Goal: Task Accomplishment & Management: Use online tool/utility

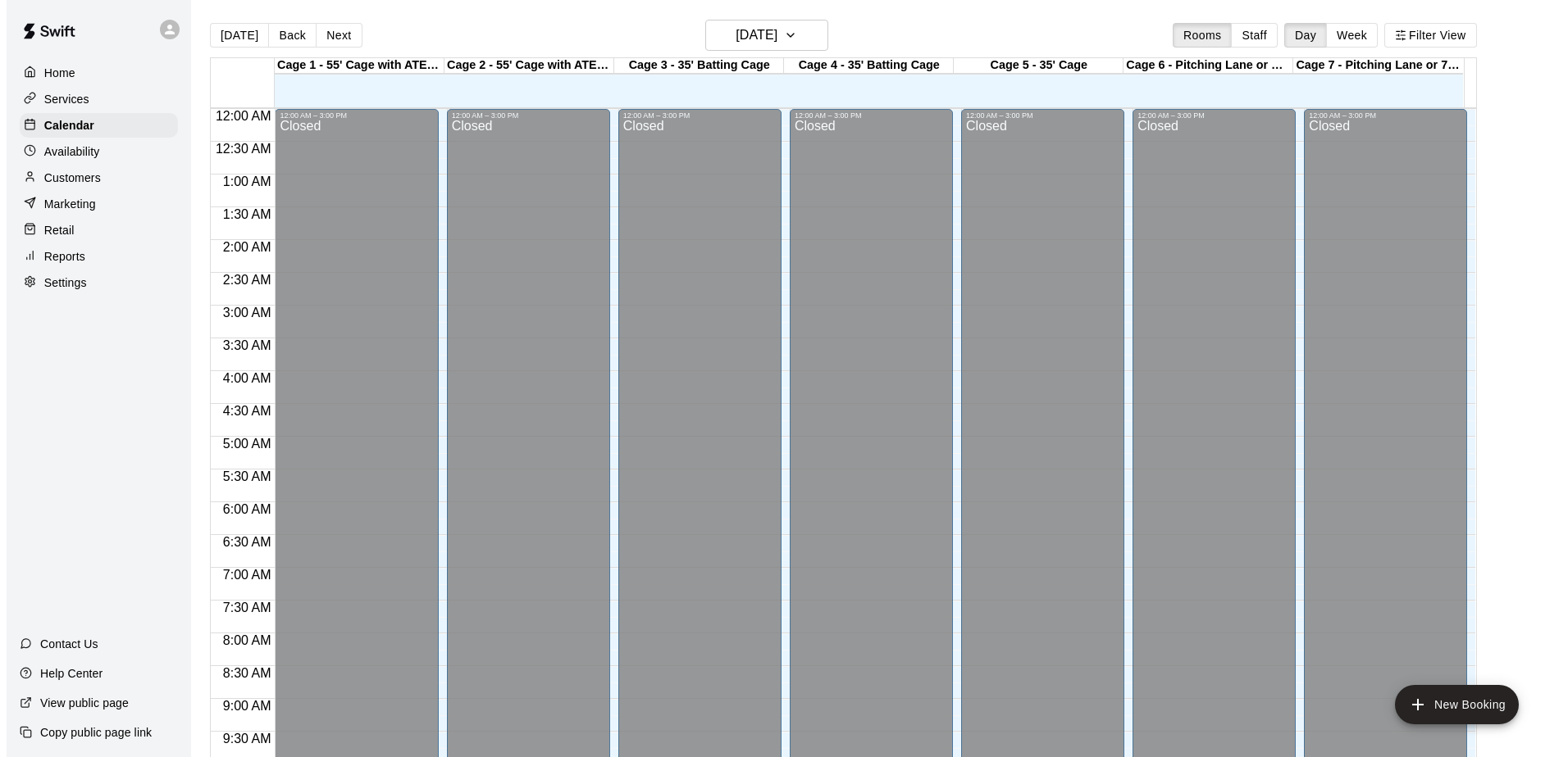
scroll to position [857, 0]
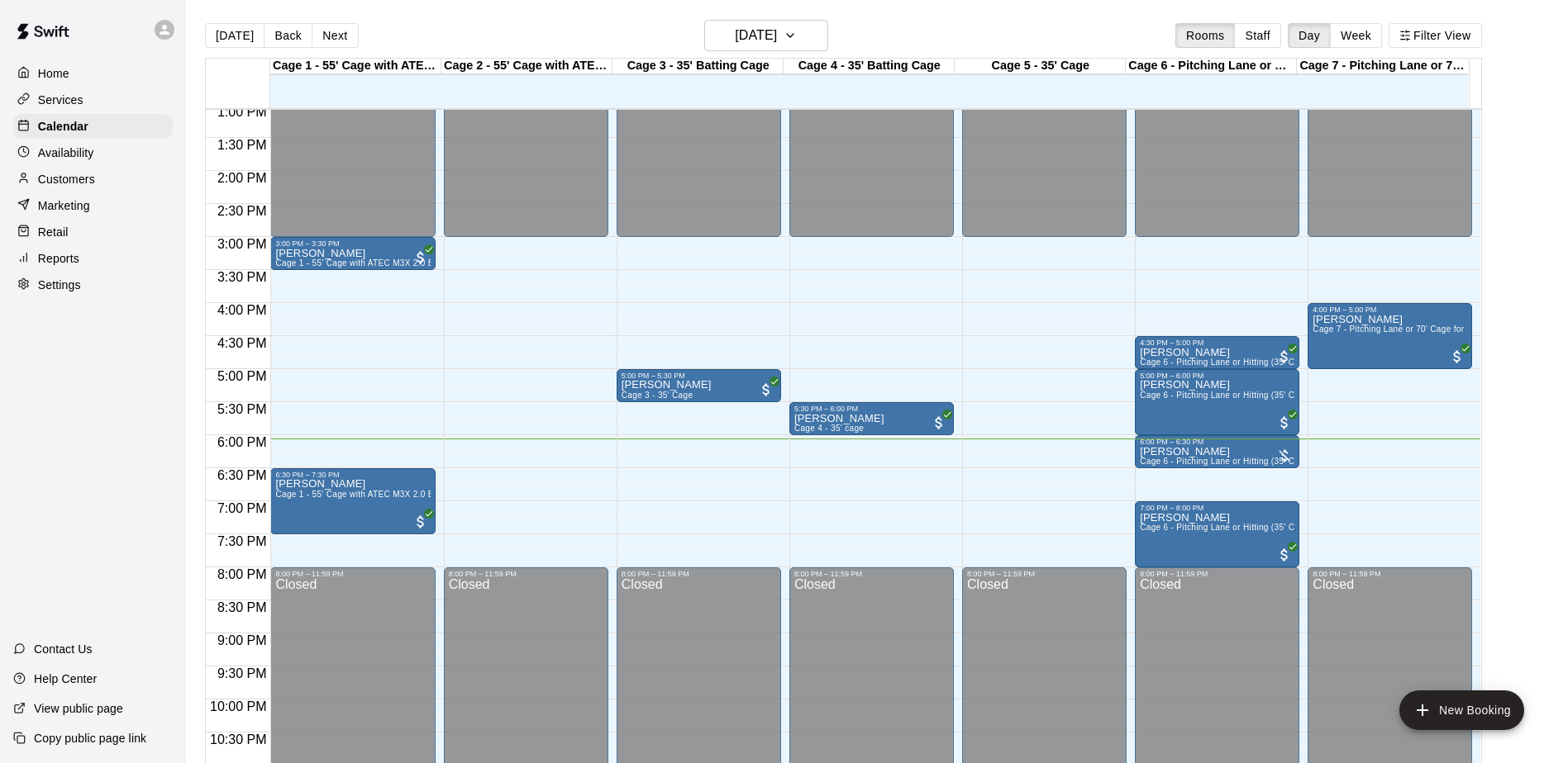
click at [835, 40] on div "[DATE] Back [DATE][DATE] Rooms Staff Day Week Filter View" at bounding box center [843, 39] width 1277 height 38
click at [808, 38] on button "[DATE]" at bounding box center [766, 35] width 124 height 31
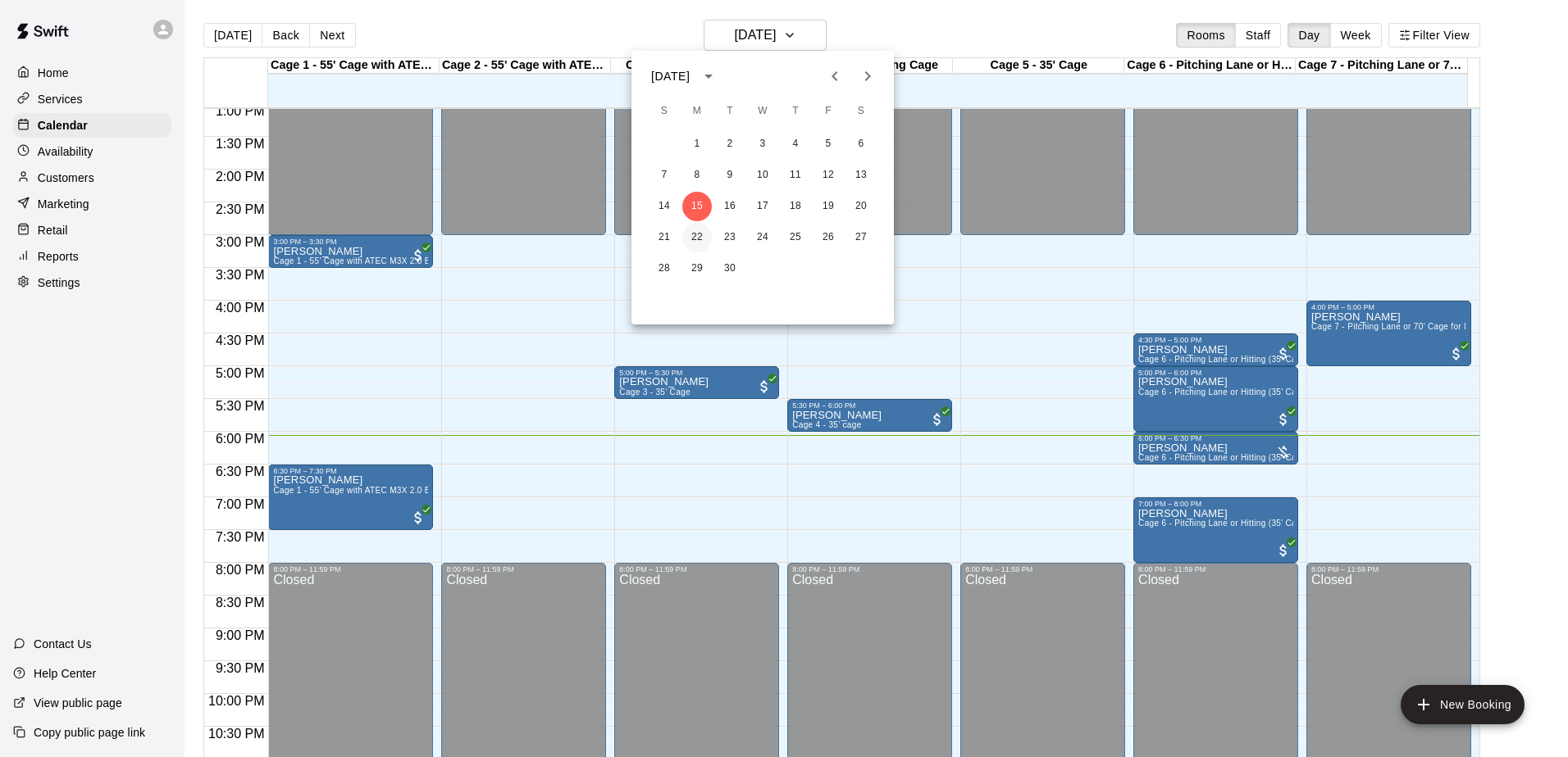
click at [689, 232] on button "22" at bounding box center [697, 237] width 29 height 29
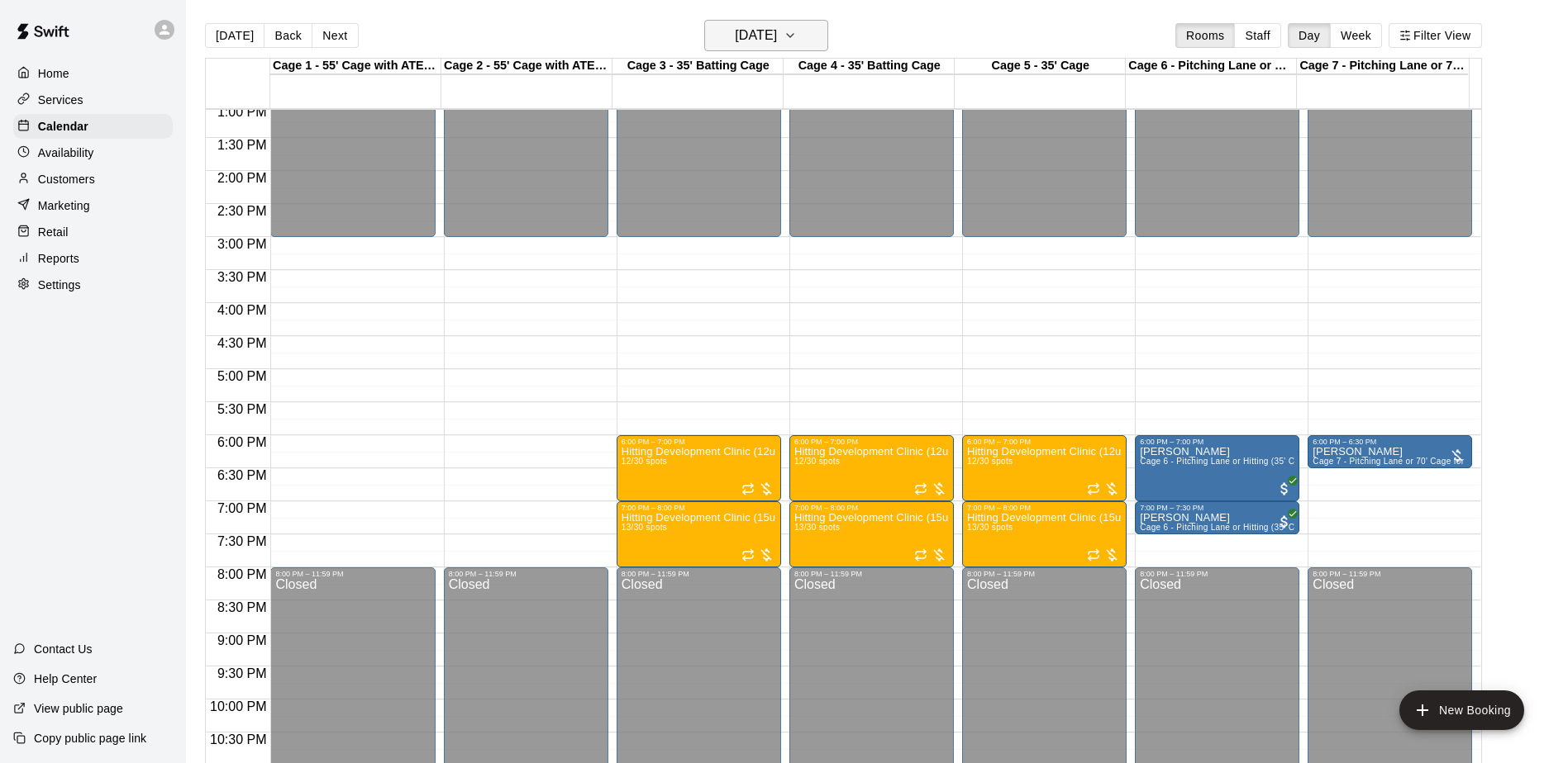
click at [764, 34] on h6 "[DATE]" at bounding box center [755, 36] width 42 height 23
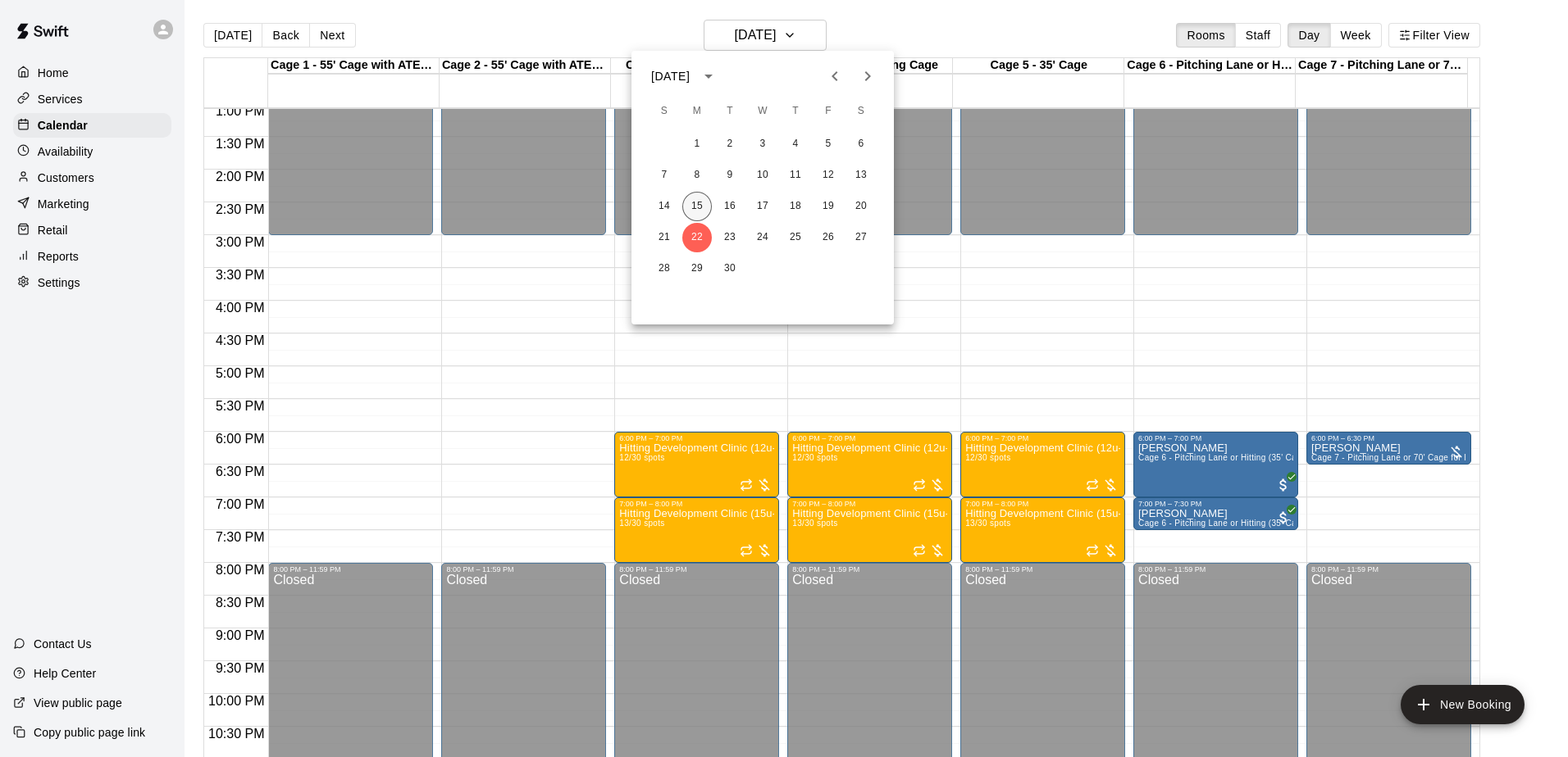
click at [694, 205] on button "15" at bounding box center [697, 206] width 29 height 29
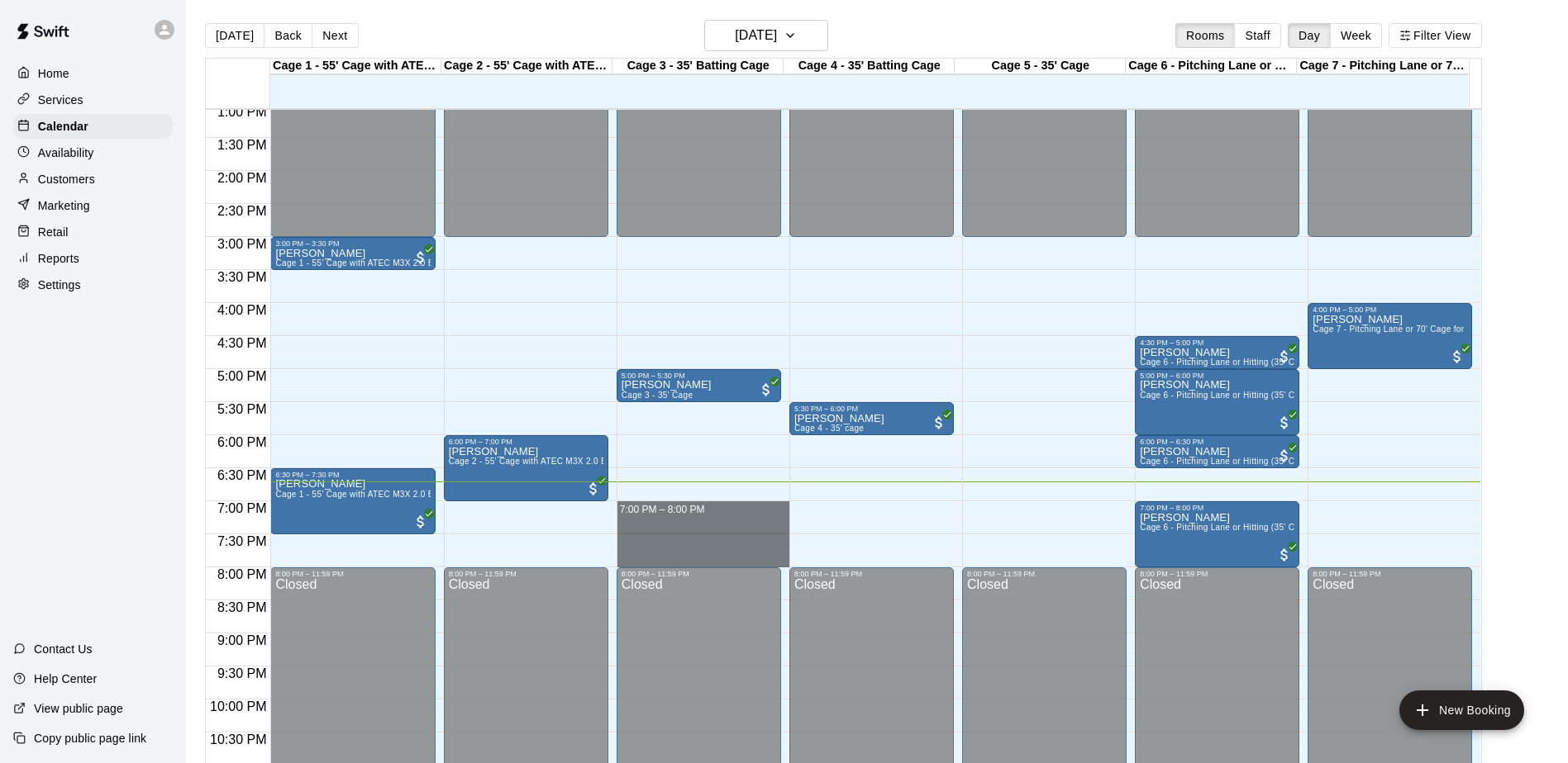
drag, startPoint x: 672, startPoint y: 505, endPoint x: 677, endPoint y: 558, distance: 53.2
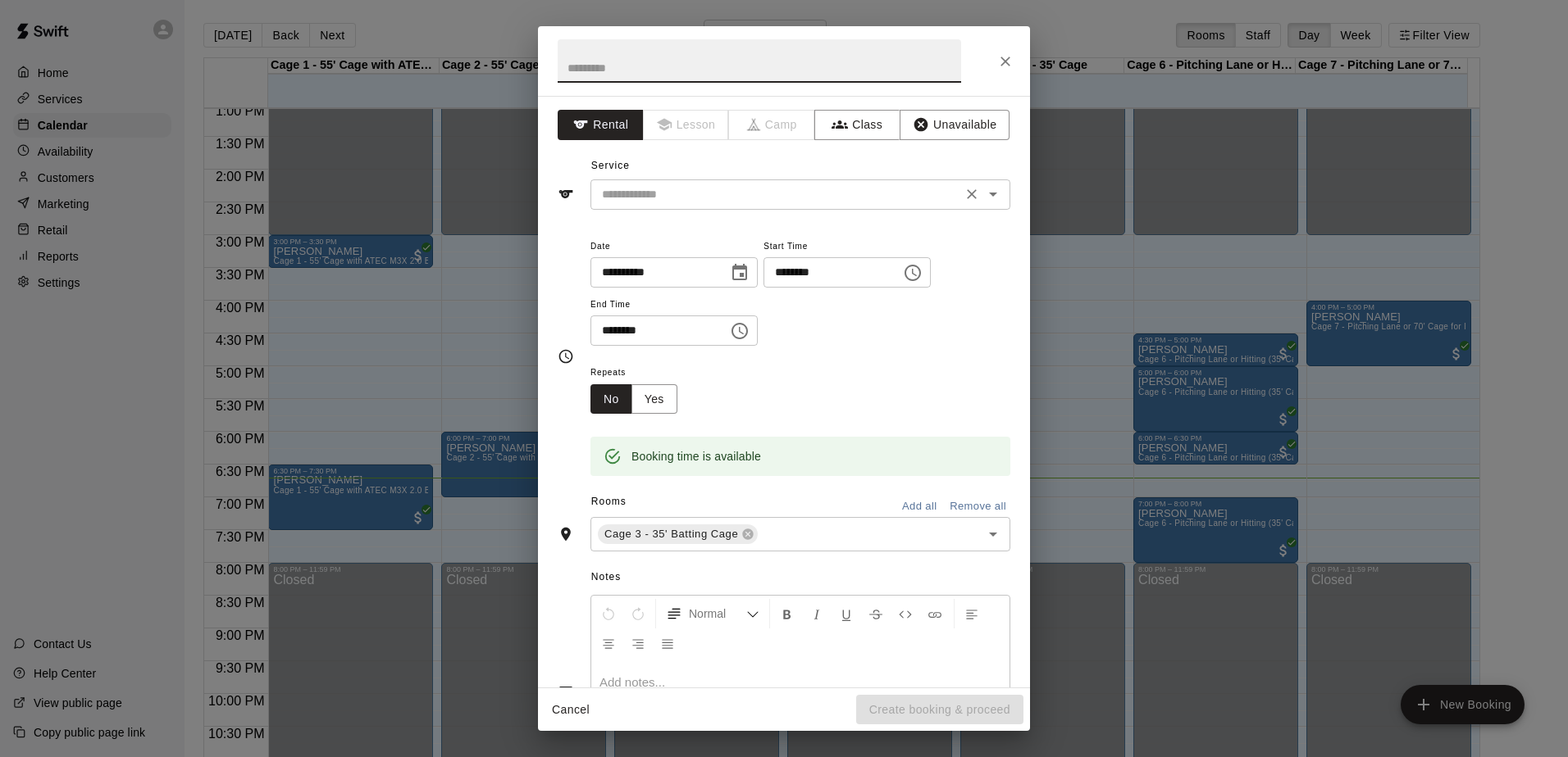
click at [661, 195] on input "text" at bounding box center [776, 195] width 362 height 20
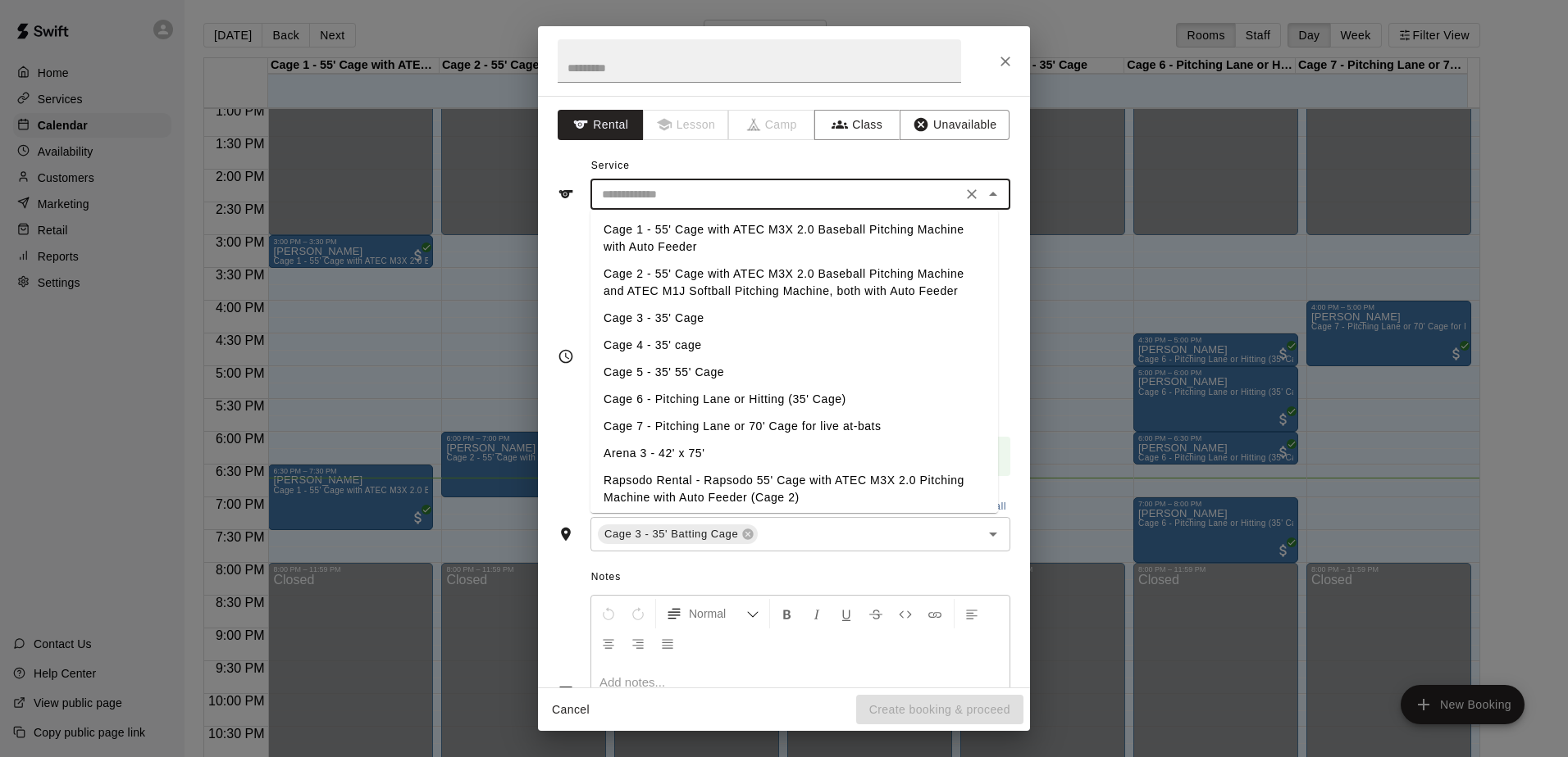
click at [682, 316] on li "Cage 3 - 35' Cage" at bounding box center [794, 318] width 408 height 27
type input "**********"
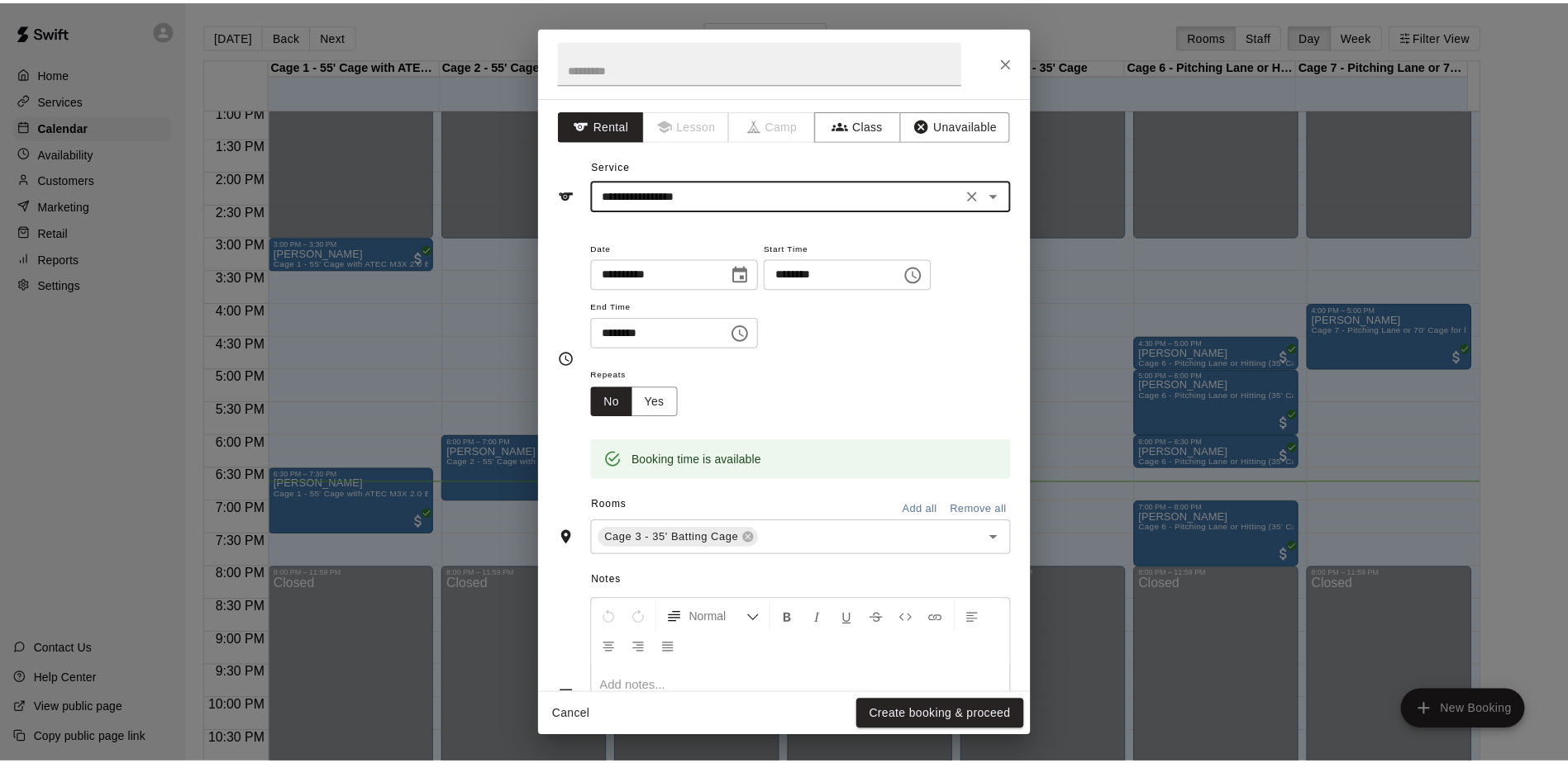
scroll to position [0, 0]
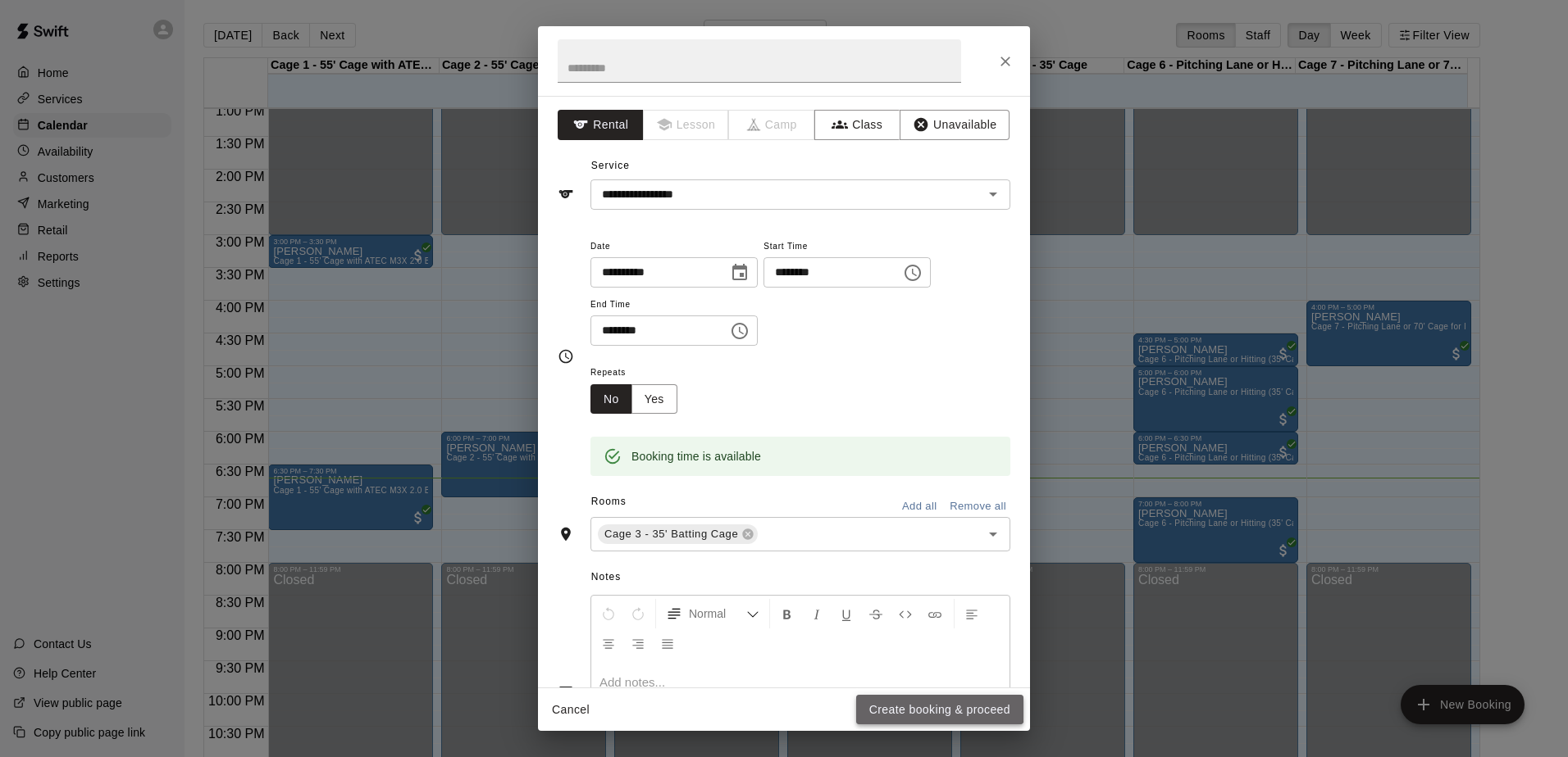
click at [901, 700] on button "Create booking & proceed" at bounding box center [940, 710] width 167 height 30
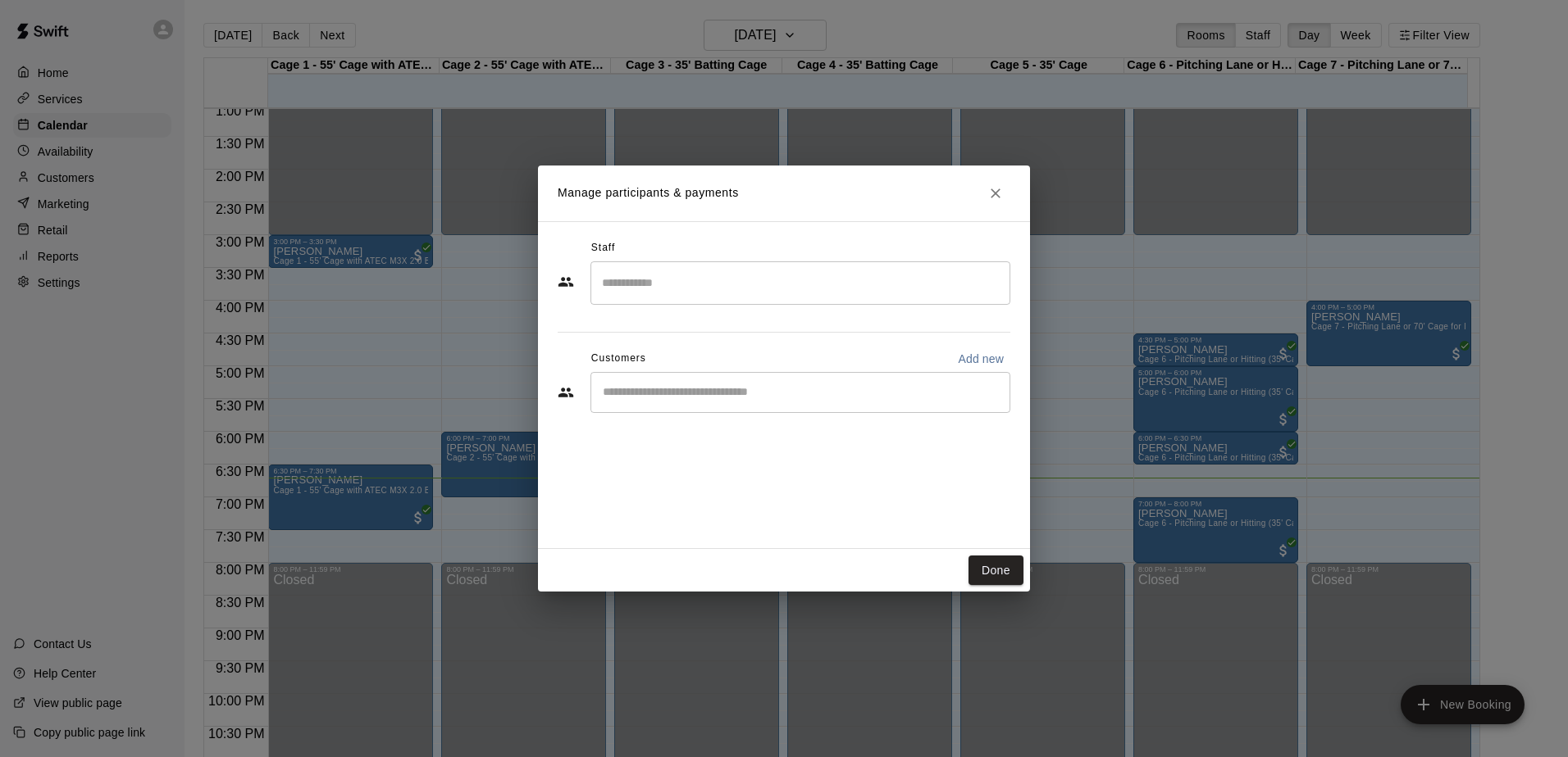
click at [665, 286] on input "Search staff" at bounding box center [801, 283] width 405 height 28
click at [563, 349] on div "Customers Add new" at bounding box center [783, 359] width 452 height 27
click at [644, 398] on input "Start typing to search customers..." at bounding box center [801, 393] width 405 height 16
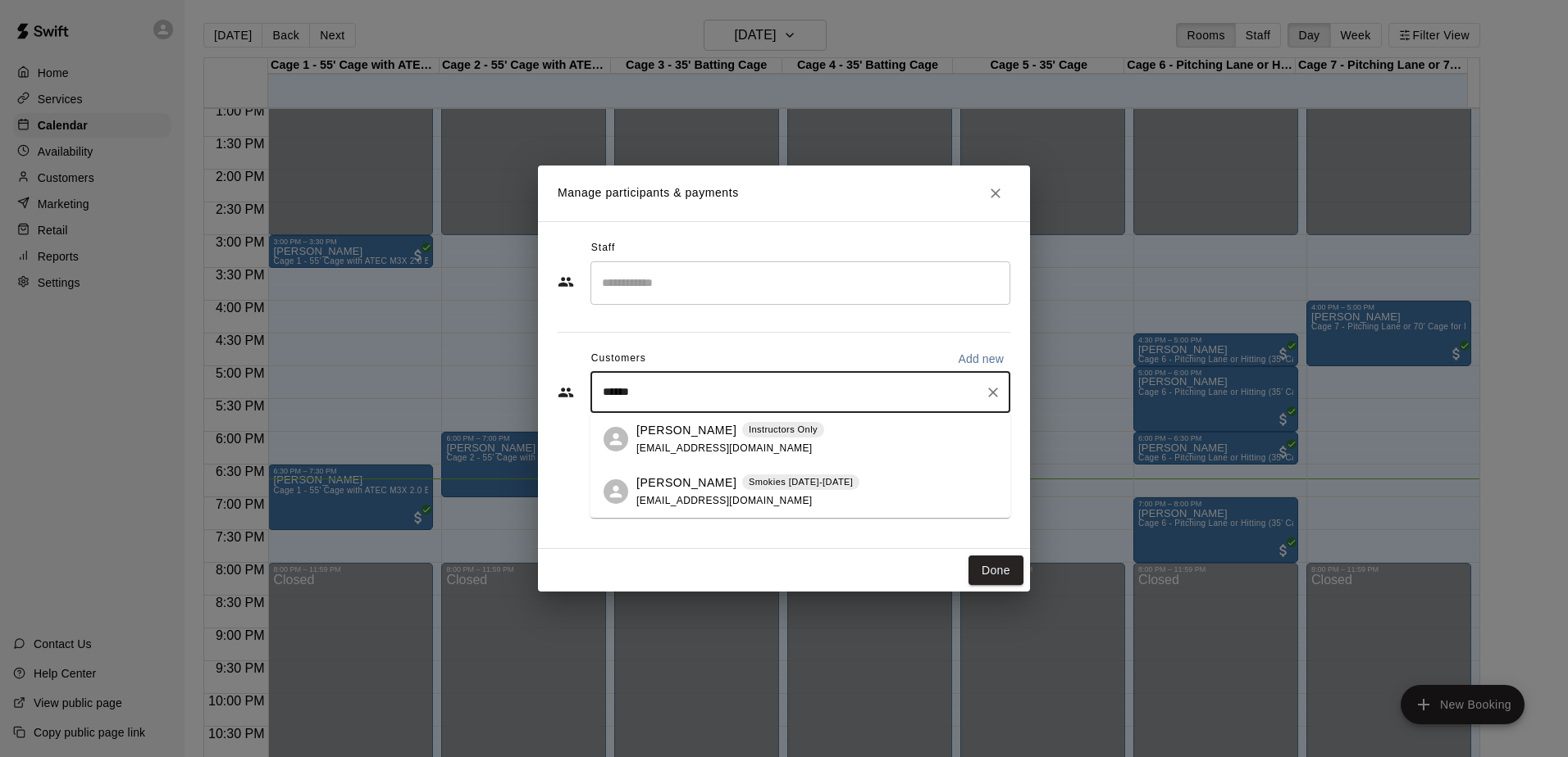
type input "*******"
click at [673, 442] on span "[EMAIL_ADDRESS][DOMAIN_NAME]" at bounding box center [724, 448] width 176 height 12
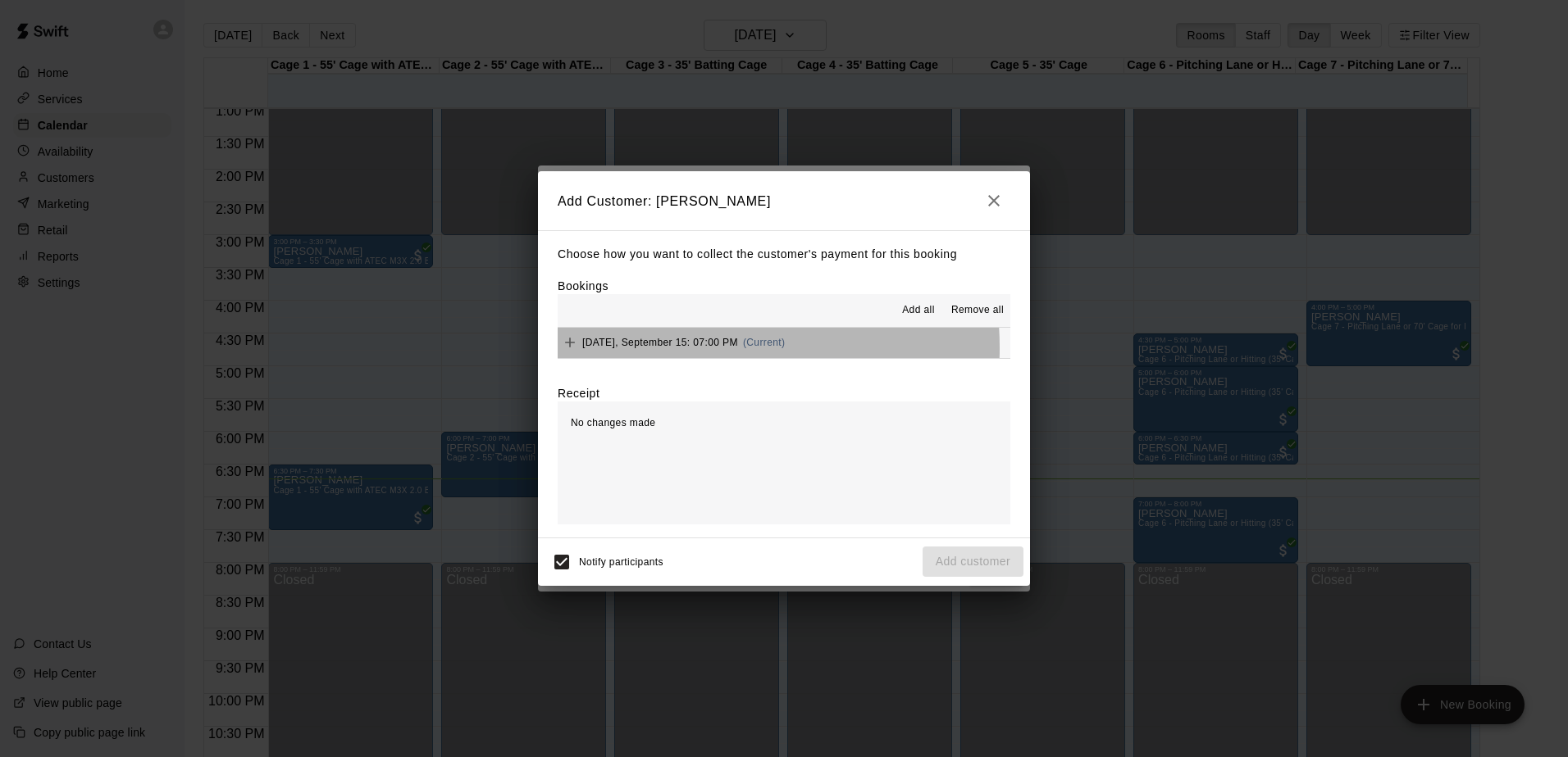
click at [692, 348] on span "[DATE], September 15: 07:00 PM" at bounding box center [660, 342] width 156 height 12
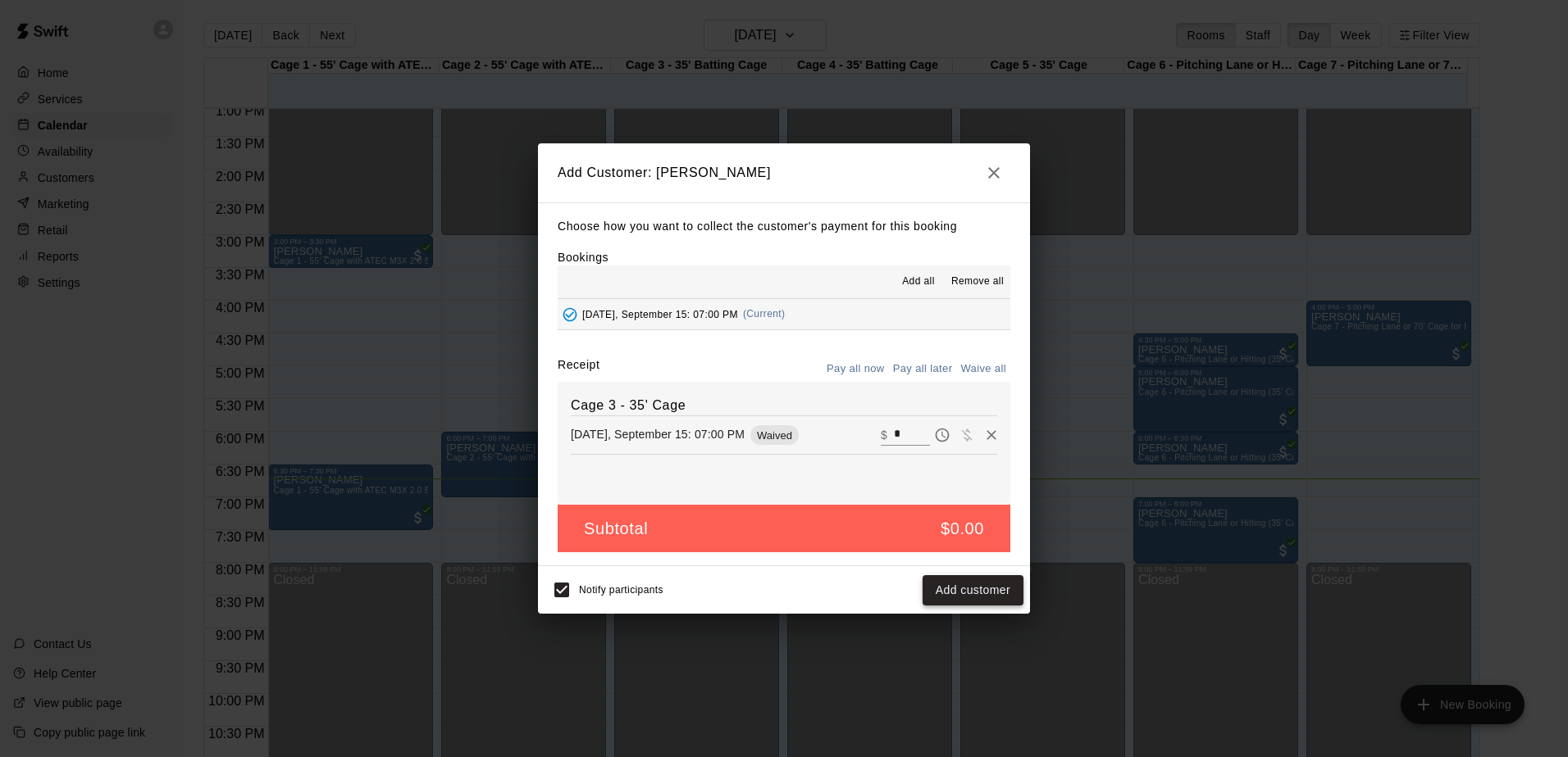
click at [958, 589] on button "Add customer" at bounding box center [972, 591] width 100 height 30
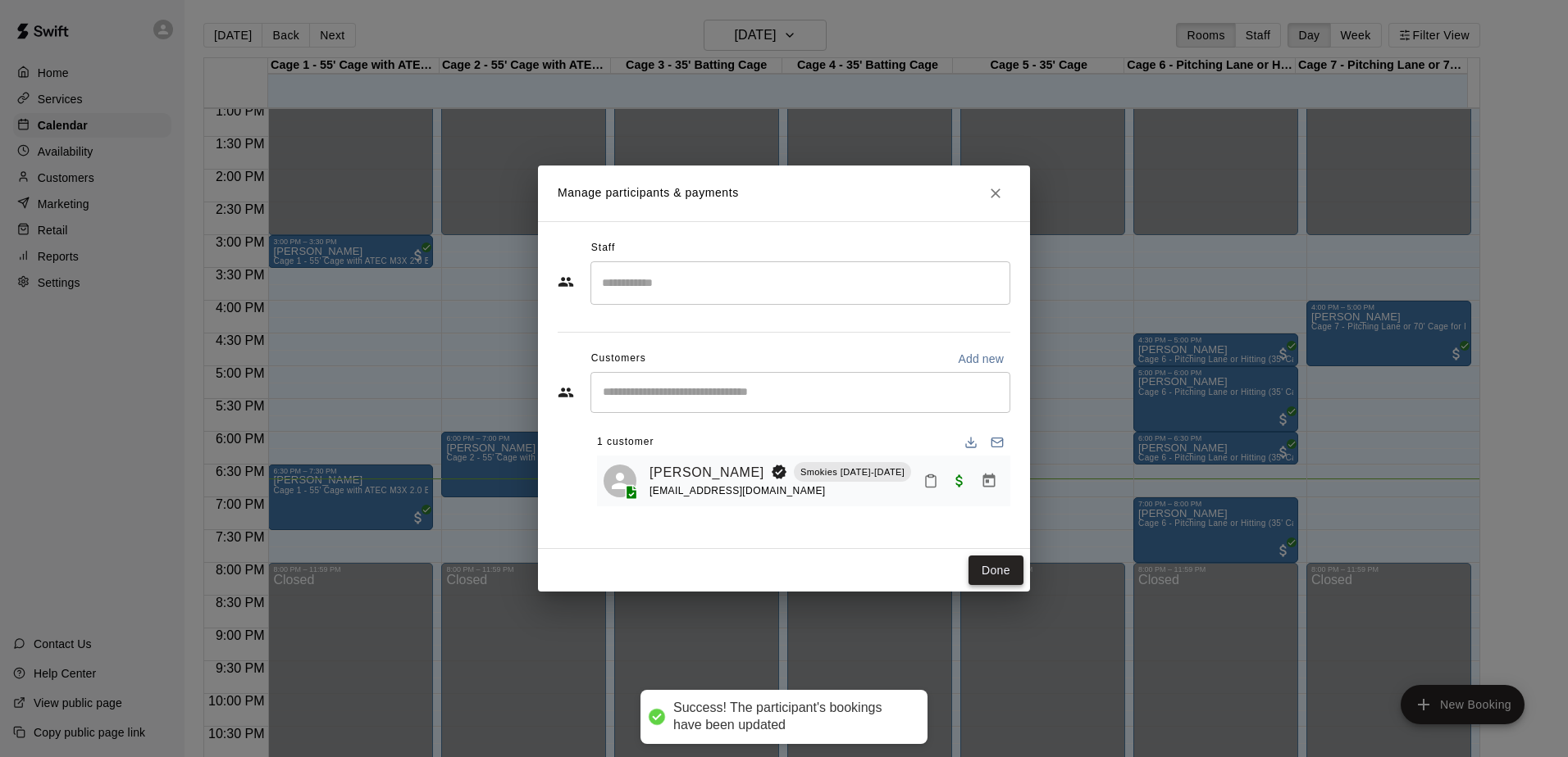
click at [972, 567] on button "Done" at bounding box center [996, 570] width 55 height 30
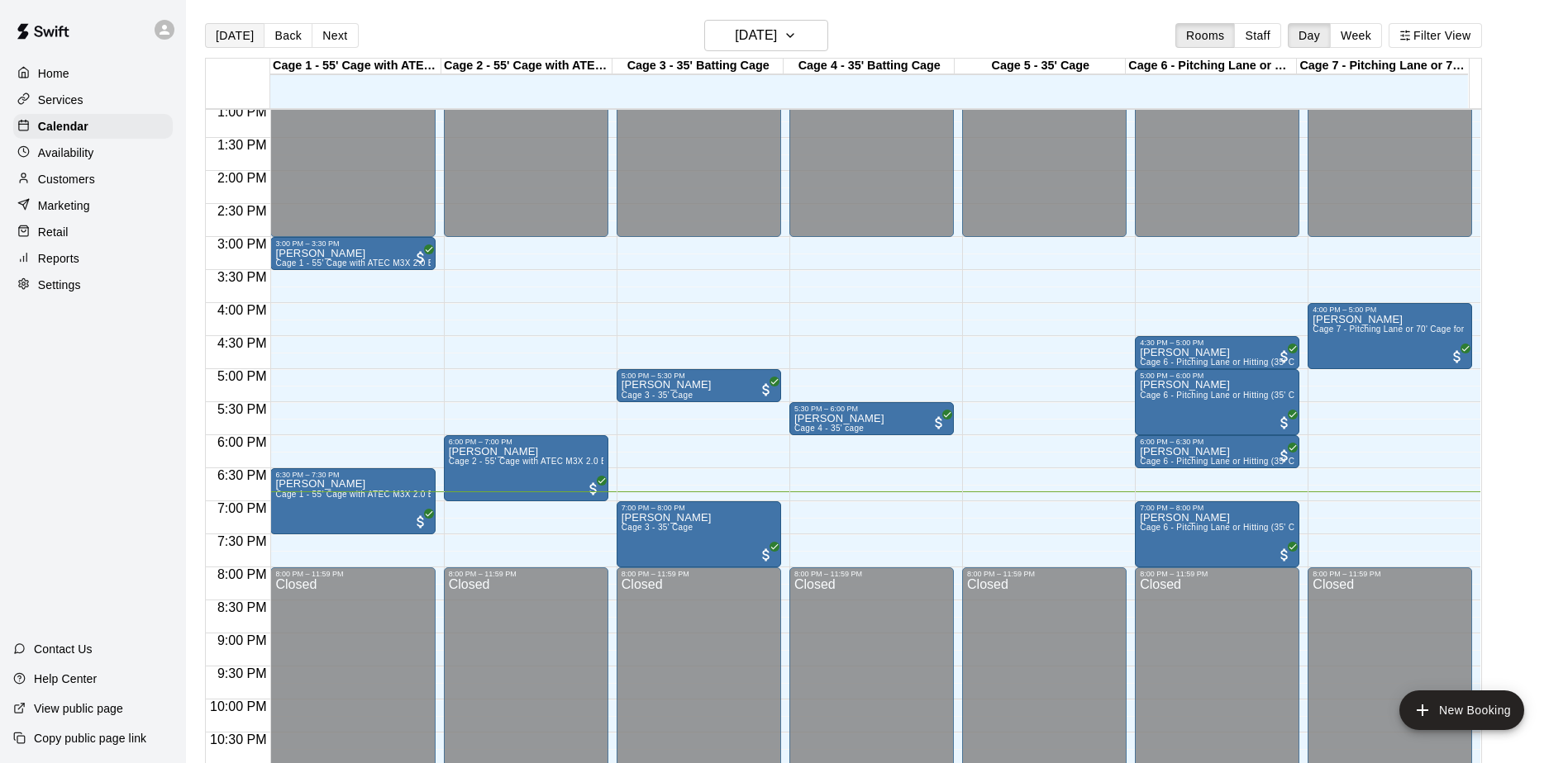
click at [237, 34] on button "[DATE]" at bounding box center [235, 36] width 59 height 25
click at [75, 184] on p "Customers" at bounding box center [66, 179] width 57 height 16
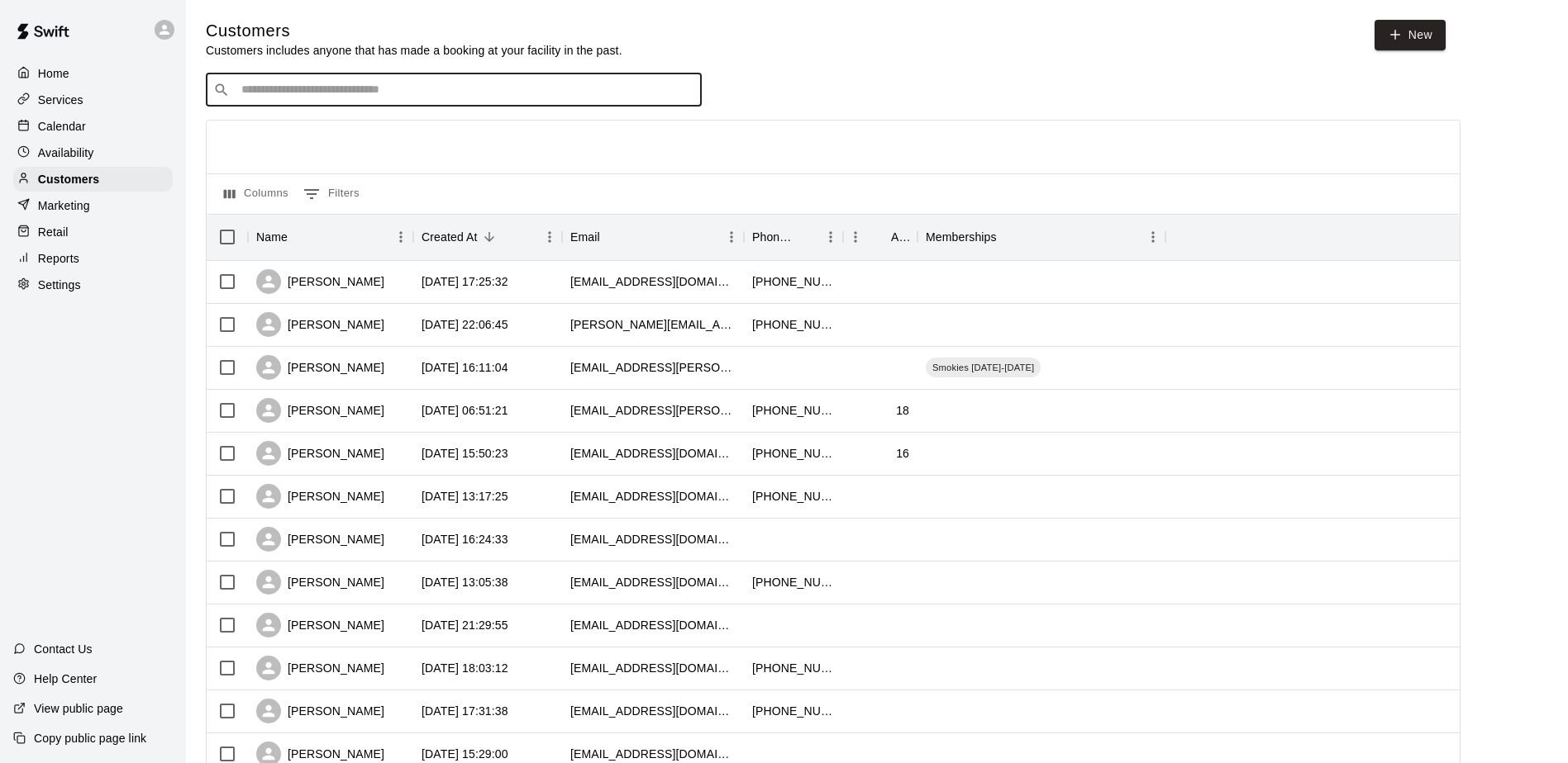
click at [289, 93] on input "Search customers by name or email" at bounding box center [465, 90] width 458 height 16
type input "**********"
click at [676, 92] on icon "Clear" at bounding box center [685, 90] width 16 height 16
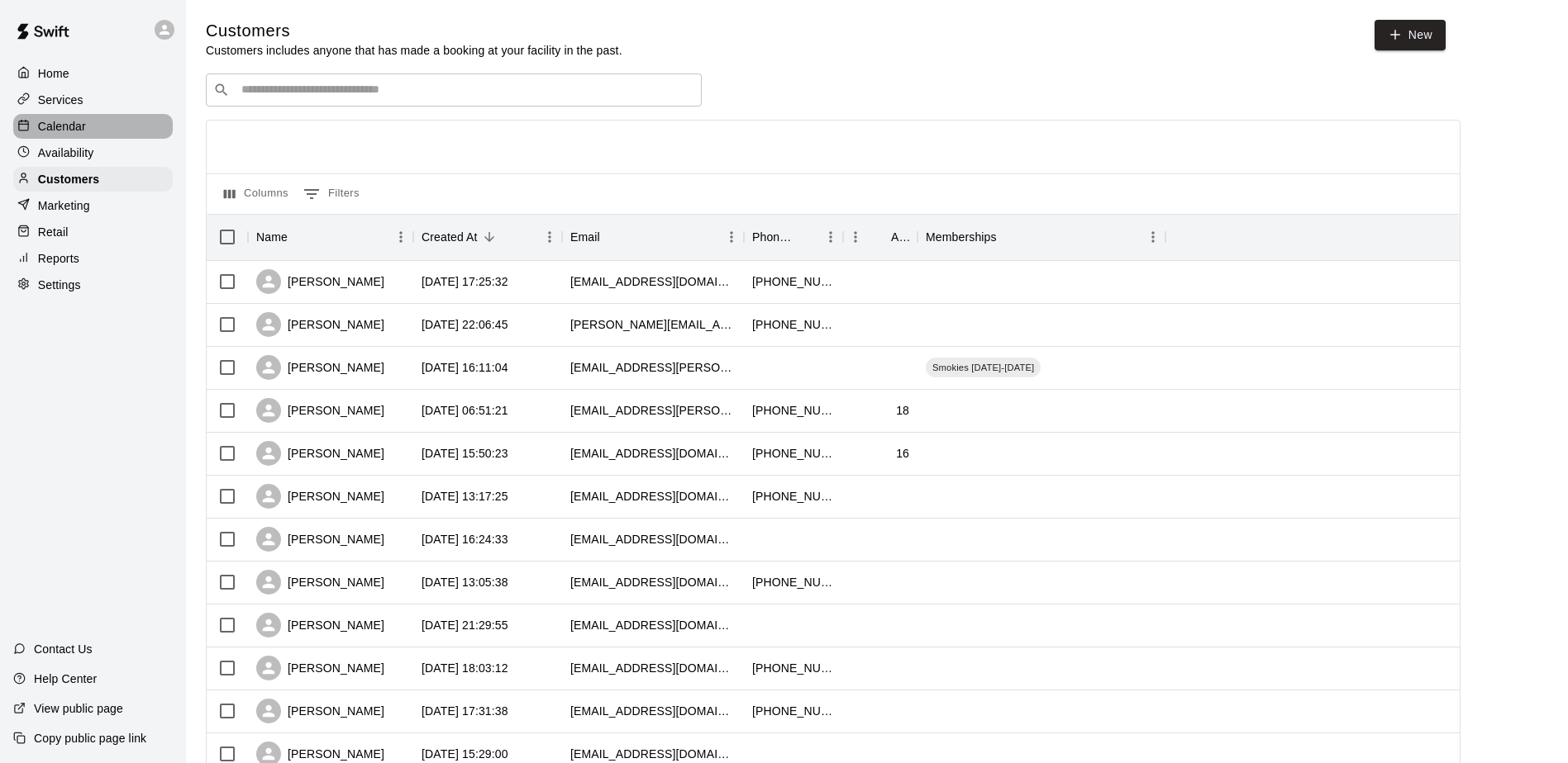
click at [51, 123] on p "Calendar" at bounding box center [62, 126] width 48 height 16
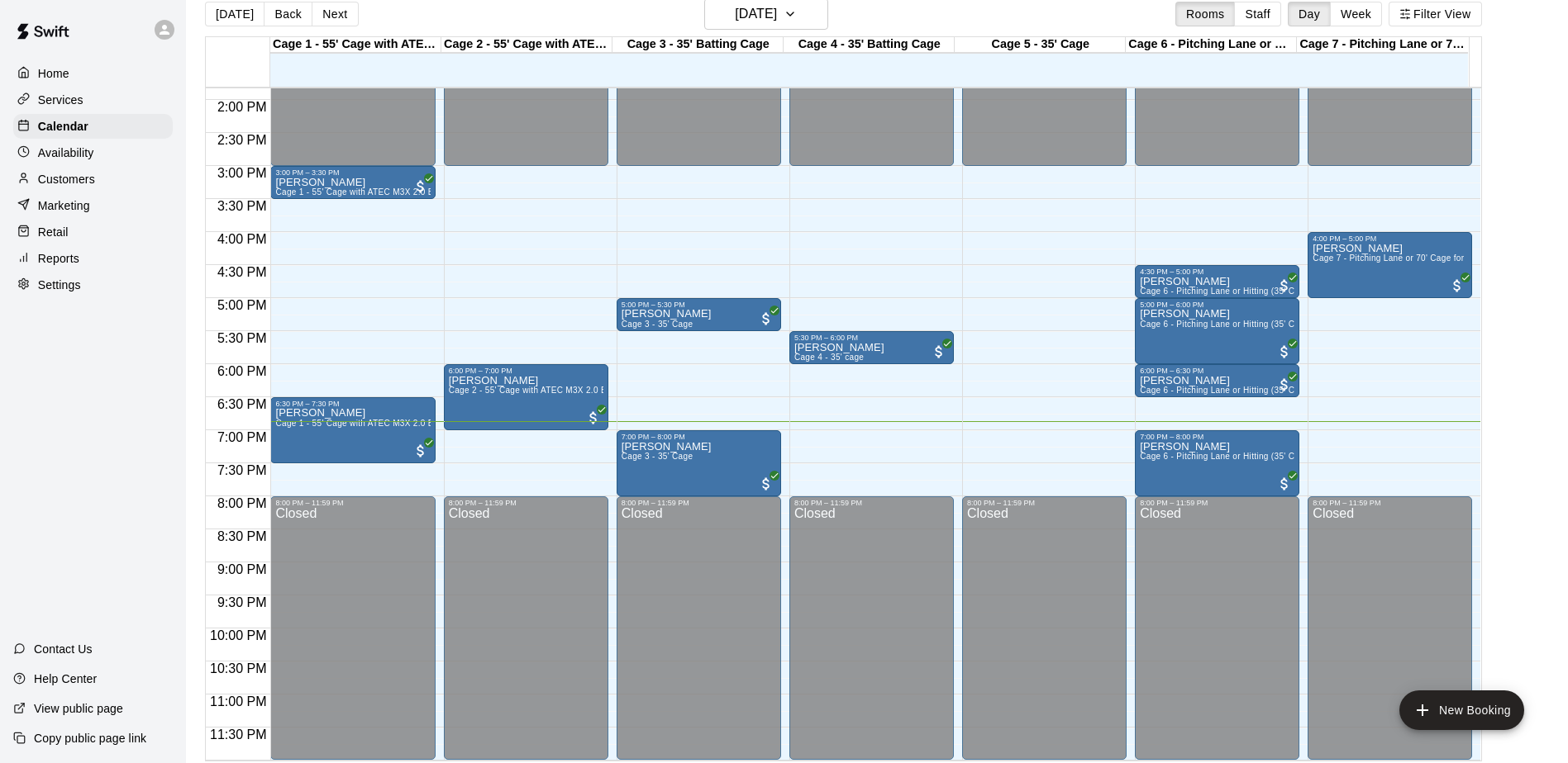
scroll to position [27, 0]
